Goal: Information Seeking & Learning: Learn about a topic

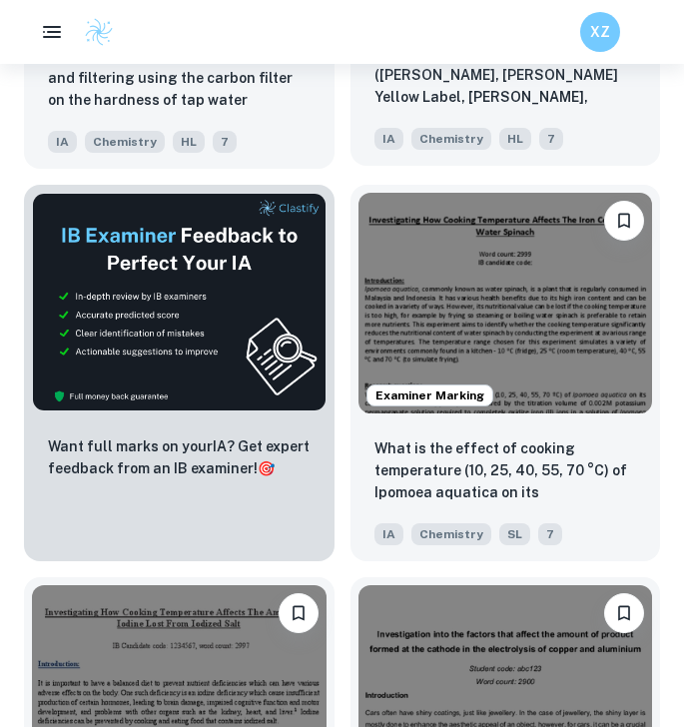
scroll to position [1039, 0]
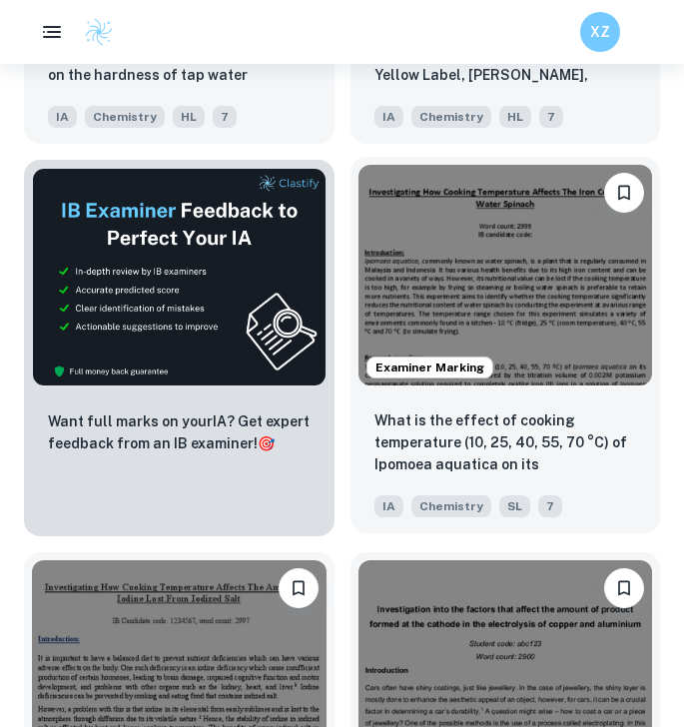
click at [466, 270] on img at bounding box center [506, 275] width 295 height 221
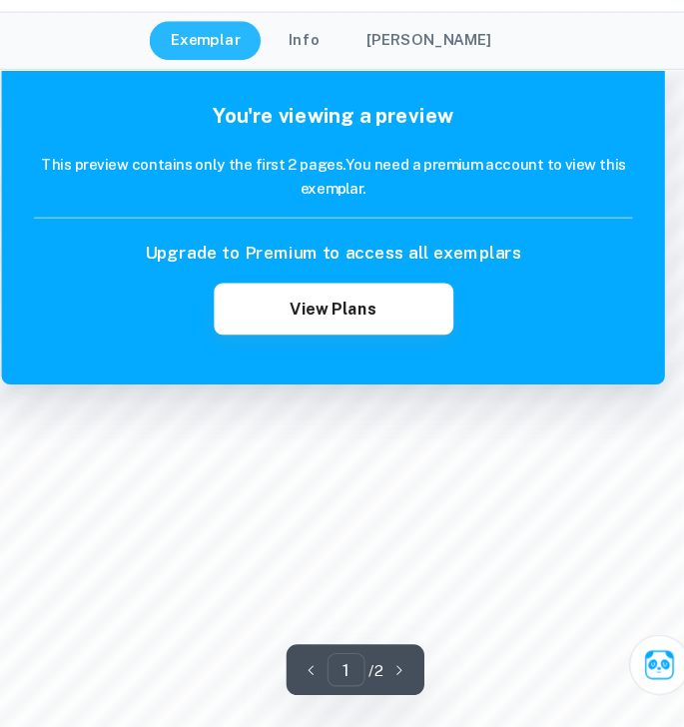
scroll to position [1074, 0]
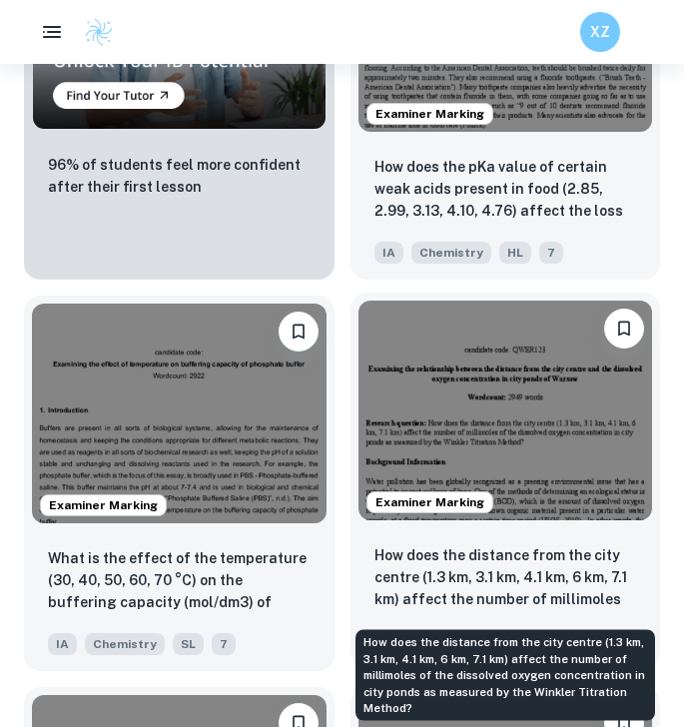
scroll to position [2189, 0]
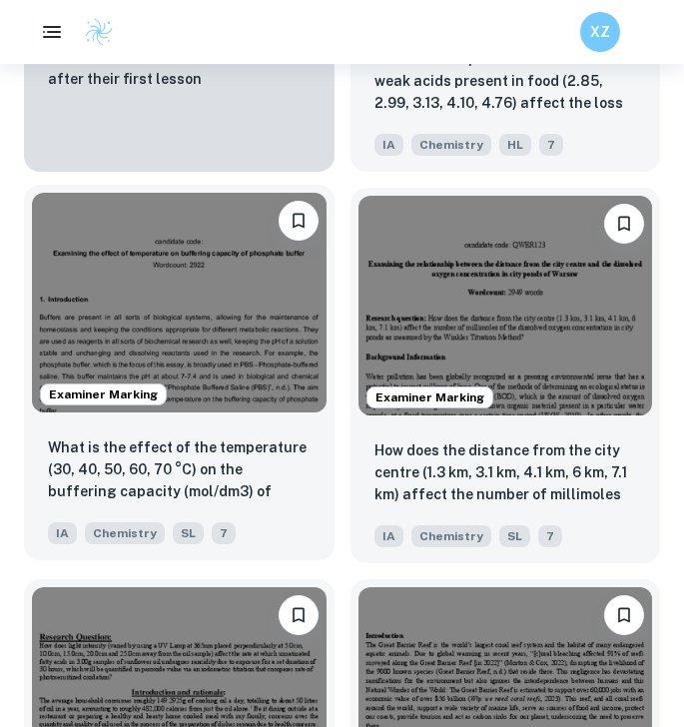
click at [206, 359] on img at bounding box center [179, 303] width 295 height 221
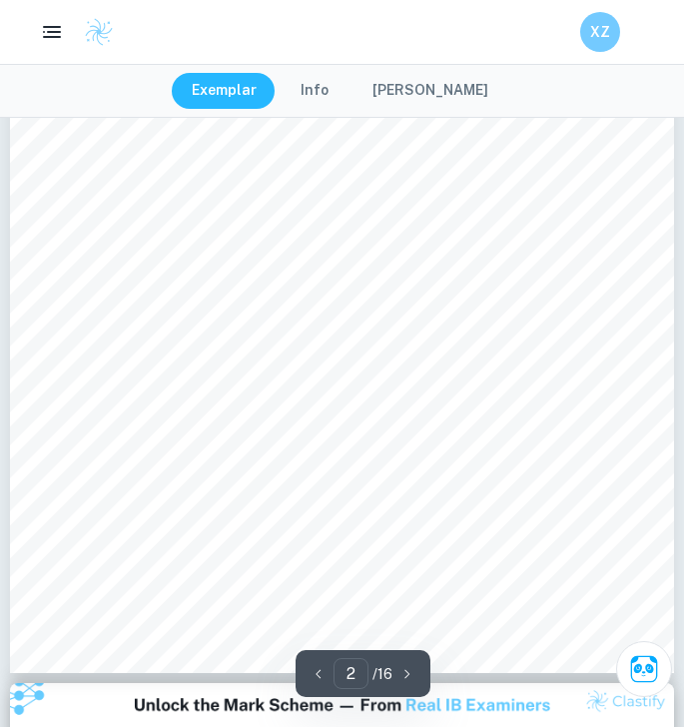
scroll to position [1464, 0]
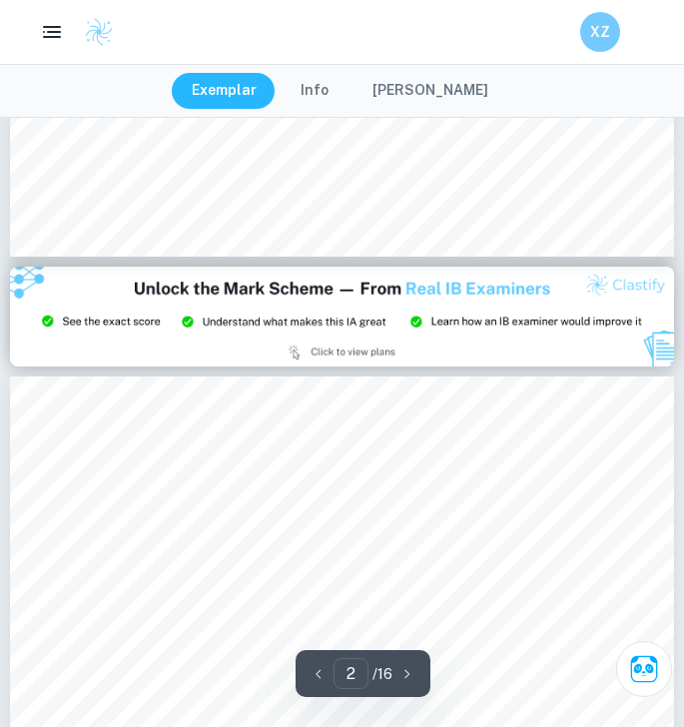
type input "3"
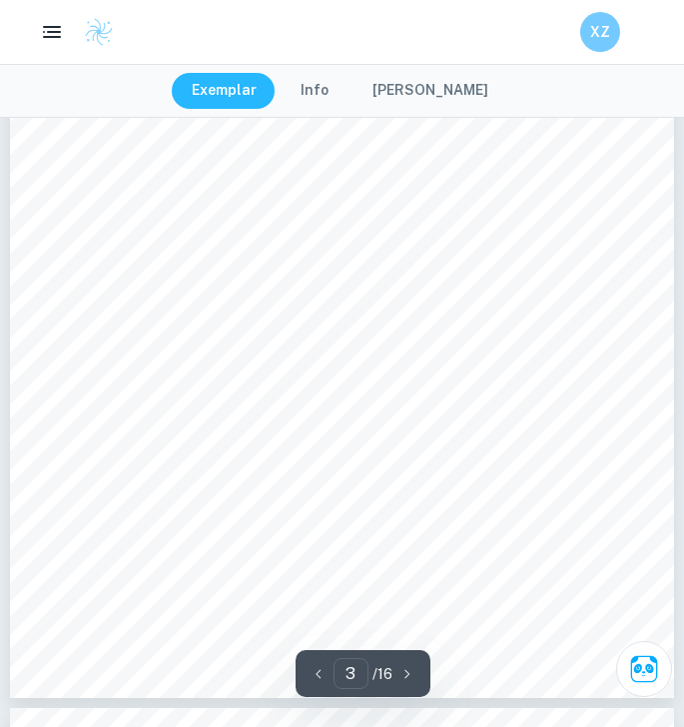
scroll to position [2494, 0]
